Goal: Find contact information: Find contact information

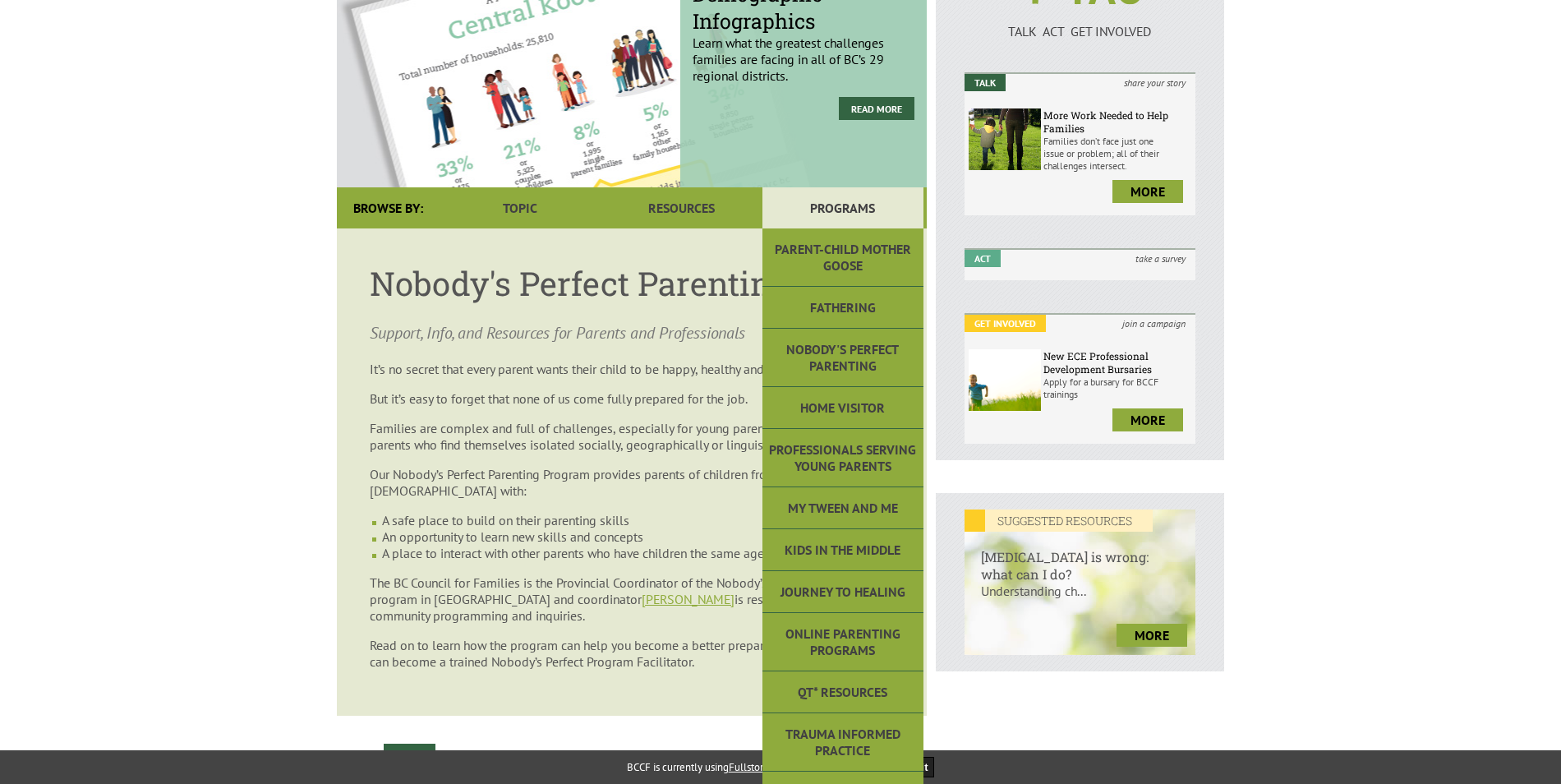
scroll to position [247, 0]
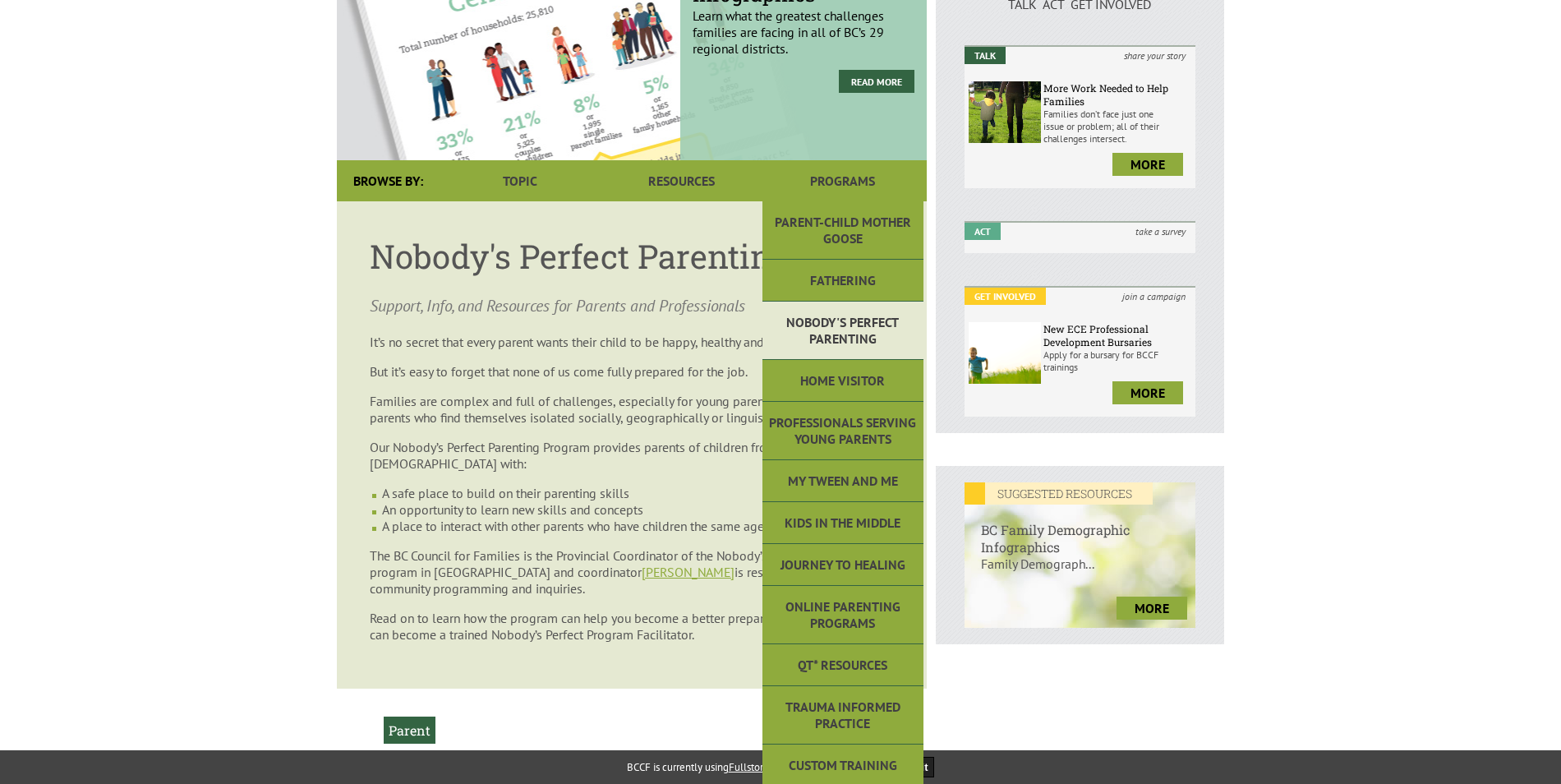
click at [831, 332] on link "Nobody's Perfect Parenting" at bounding box center [843, 331] width 161 height 59
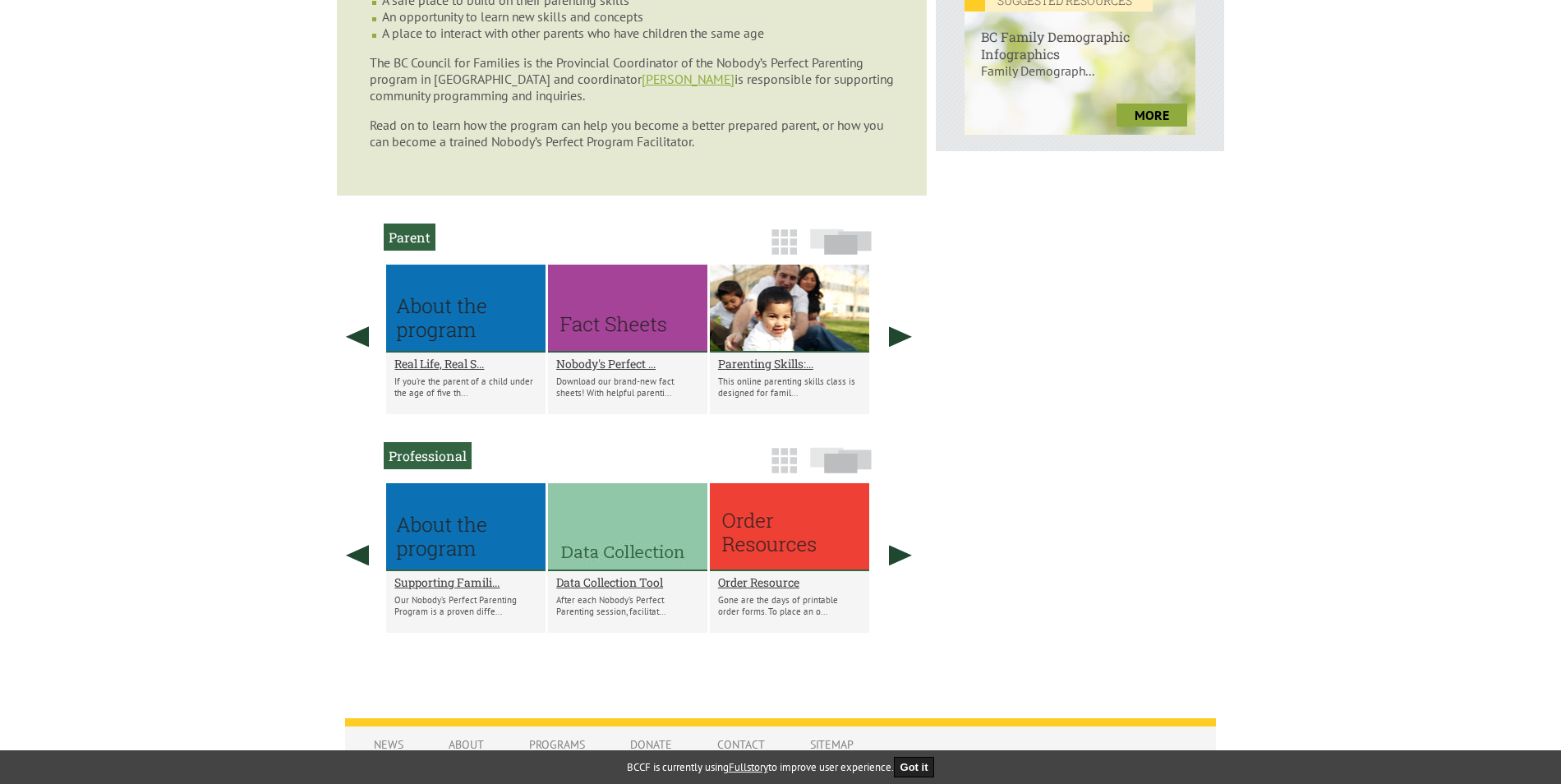
scroll to position [821, 0]
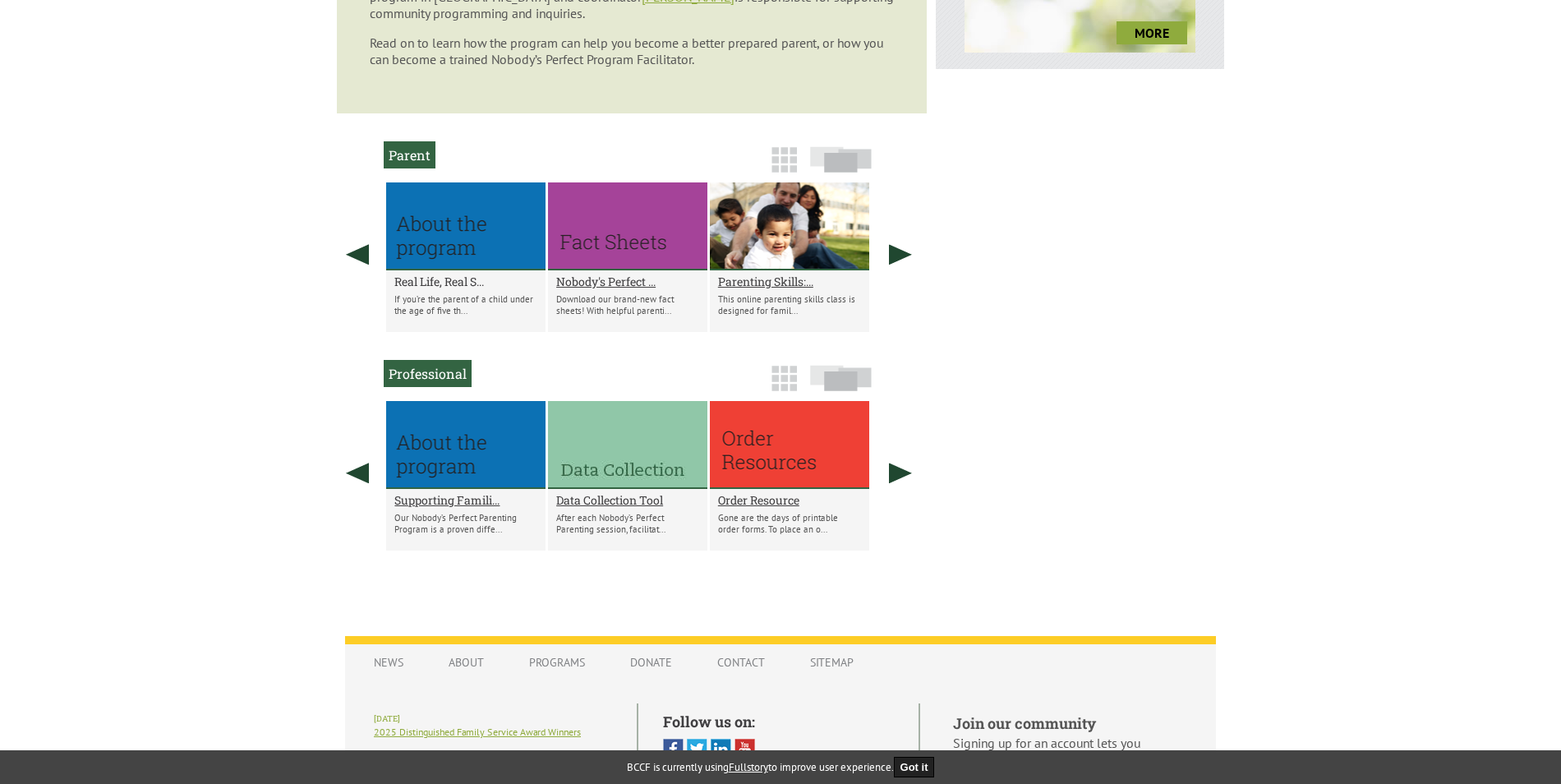
click at [452, 279] on h2 "Real Life, Real S..." at bounding box center [465, 282] width 143 height 16
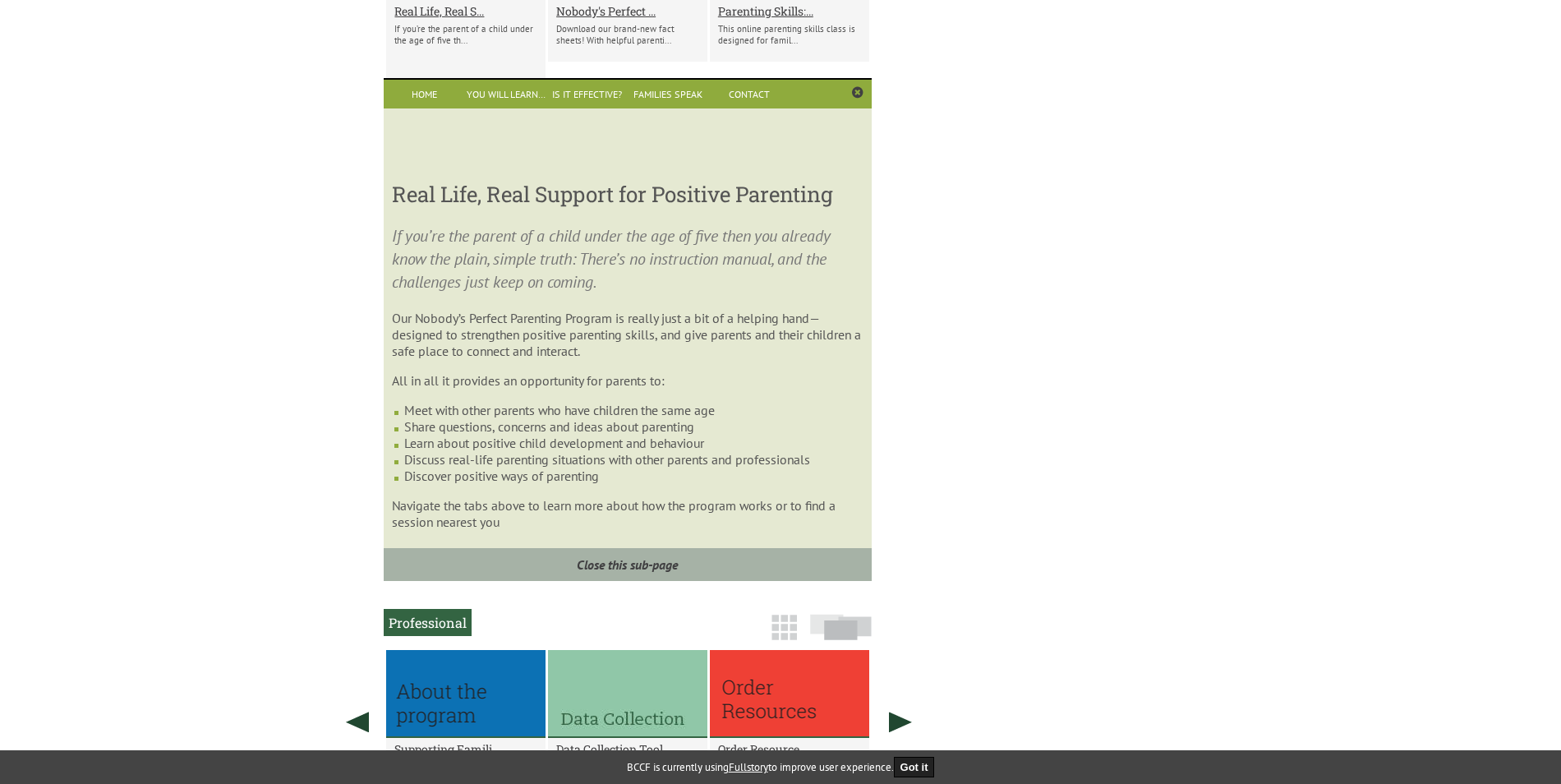
scroll to position [1120, 0]
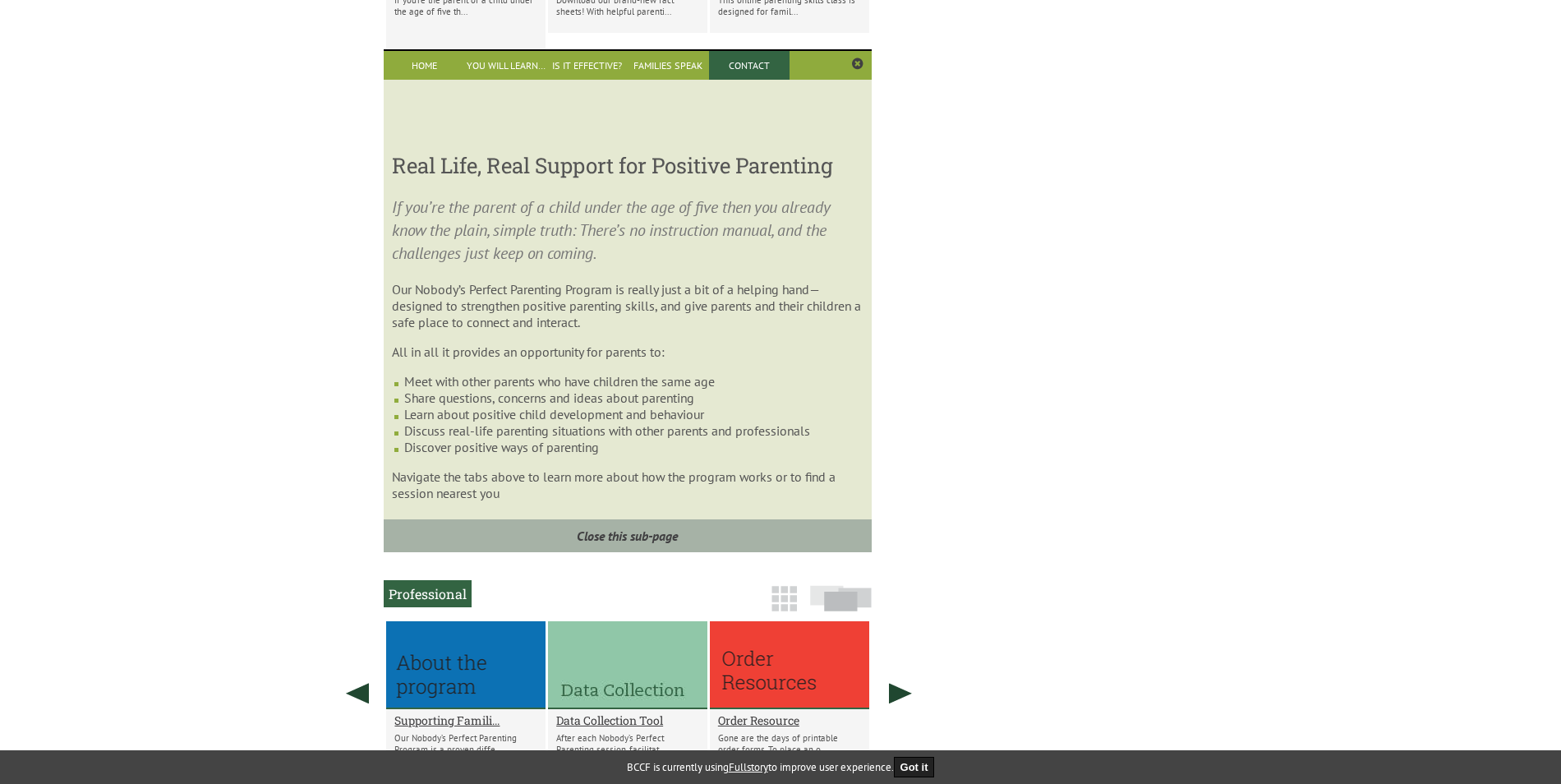
click at [732, 67] on link "Contact" at bounding box center [749, 64] width 81 height 28
